Goal: Information Seeking & Learning: Understand process/instructions

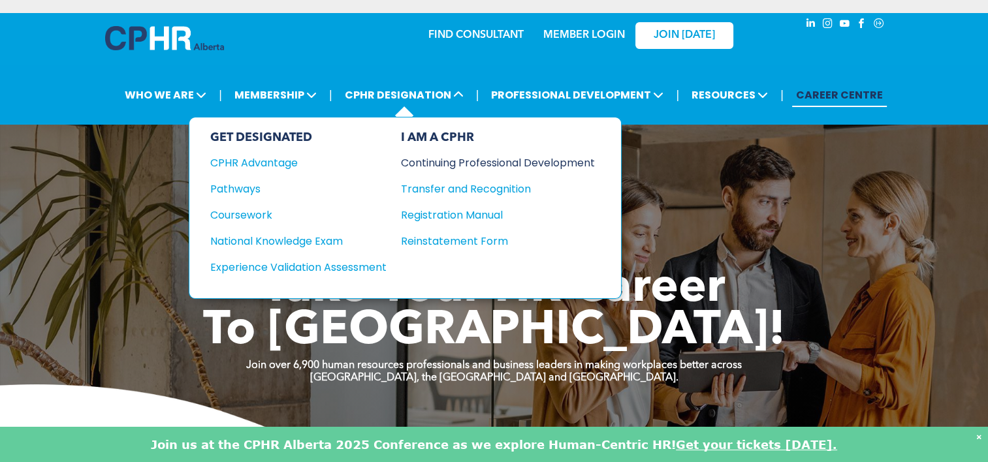
click at [459, 159] on div "Continuing Professional Development" at bounding box center [488, 163] width 174 height 16
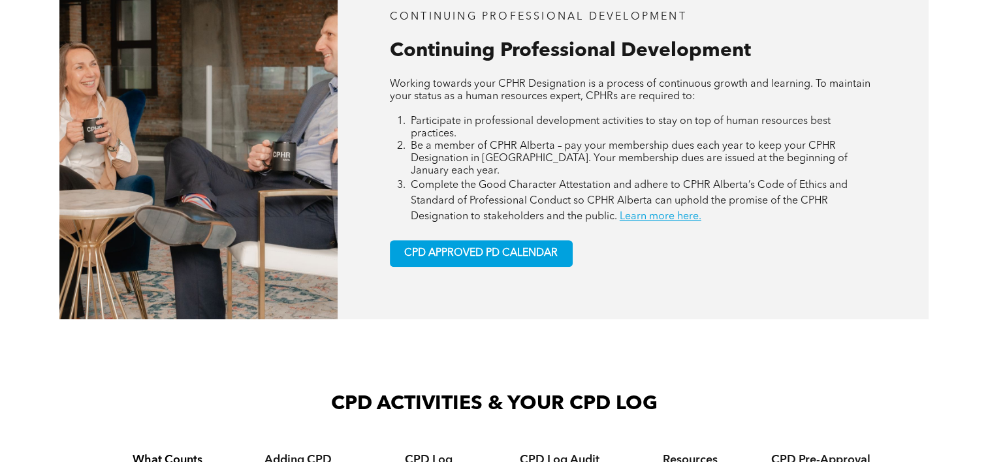
scroll to position [457, 0]
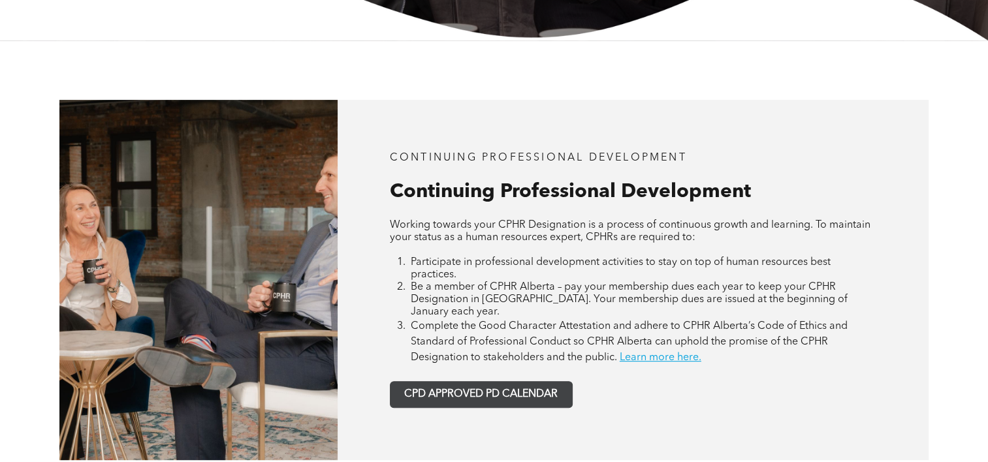
click at [447, 381] on link "CPD APPROVED PD CALENDAR" at bounding box center [481, 394] width 183 height 27
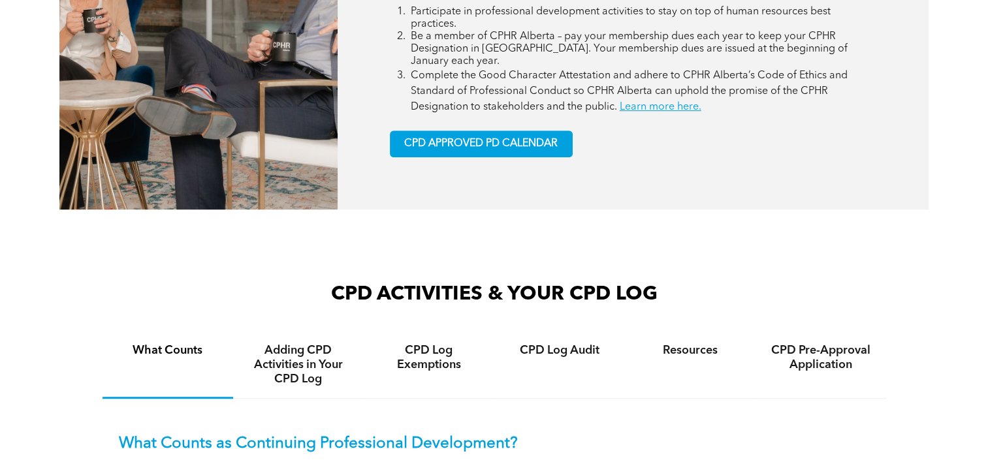
scroll to position [854, 0]
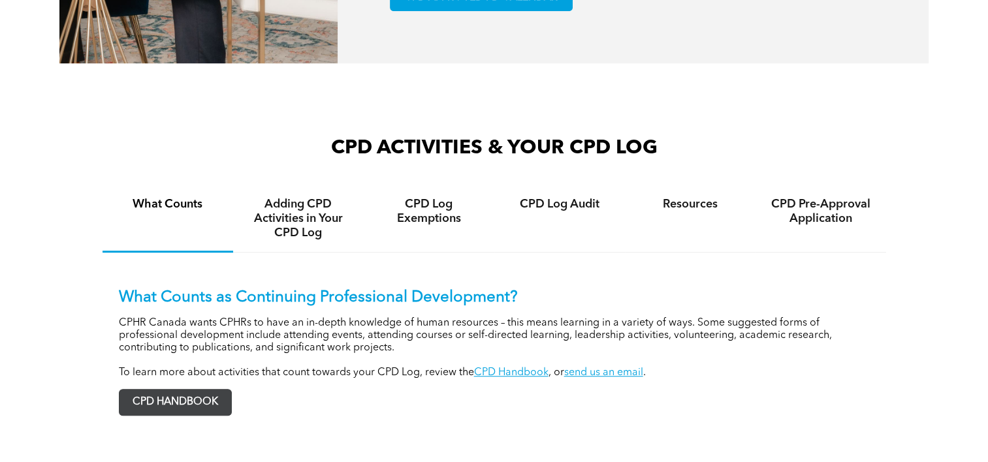
click at [144, 393] on span "CPD HANDBOOK" at bounding box center [176, 402] width 112 height 25
